Goal: Navigation & Orientation: Find specific page/section

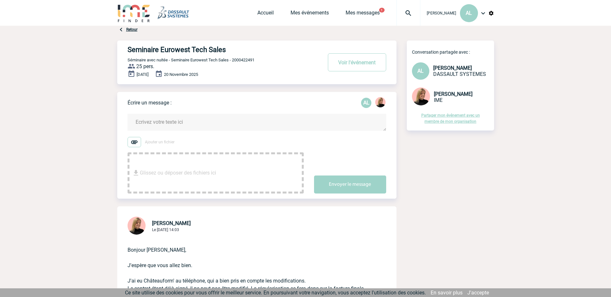
scroll to position [97, 0]
click at [293, 10] on link "Mes événements" at bounding box center [309, 14] width 38 height 9
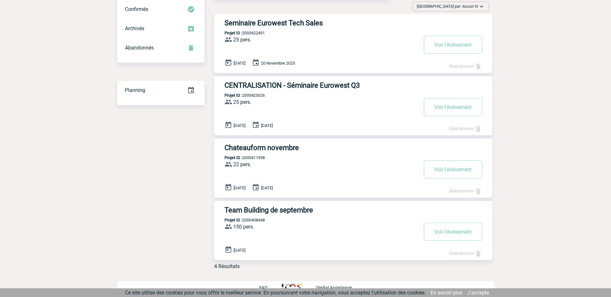
scroll to position [61, 0]
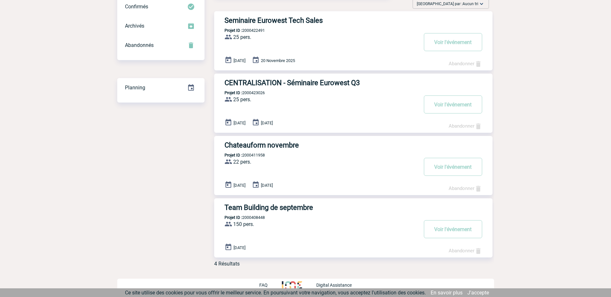
click at [256, 209] on h3 "Team Building de septembre" at bounding box center [320, 208] width 193 height 8
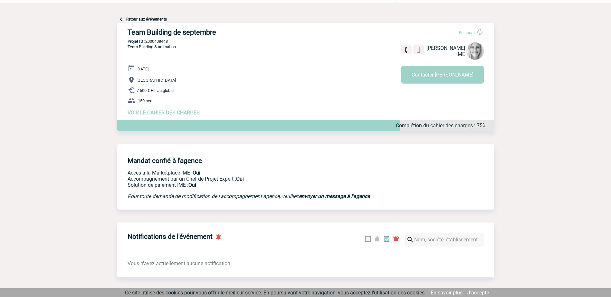
scroll to position [17, 0]
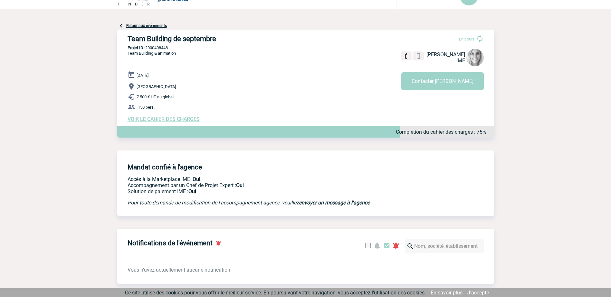
click at [129, 25] on link "Retour aux événements" at bounding box center [146, 26] width 41 height 5
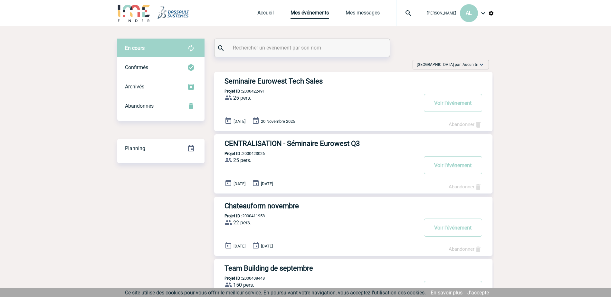
click at [290, 12] on link "Mes événements" at bounding box center [309, 14] width 38 height 9
click at [356, 14] on link "Mes messages" at bounding box center [362, 14] width 34 height 9
